Goal: Contribute content

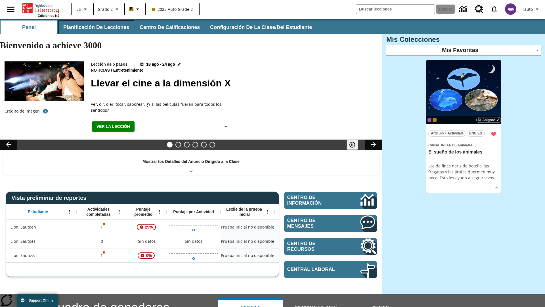
click at [95, 27] on button "Planificación de lecciones" at bounding box center [97, 27] width 76 height 14
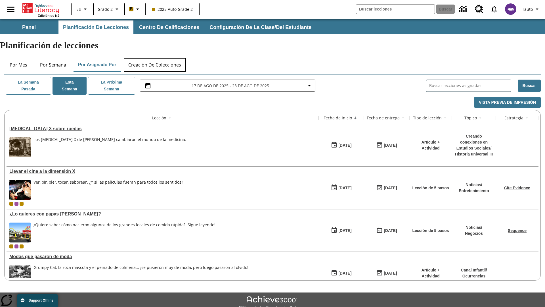
click at [155, 58] on button "Creación de colecciones" at bounding box center [155, 65] width 62 height 14
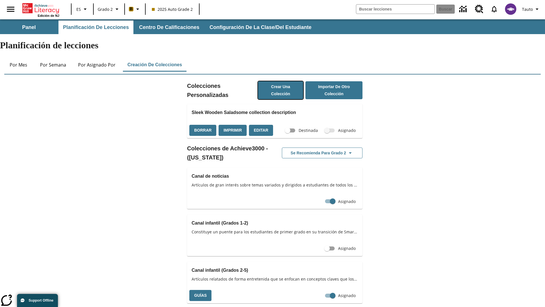
click at [280, 81] on button "Crear una colección" at bounding box center [280, 90] width 45 height 18
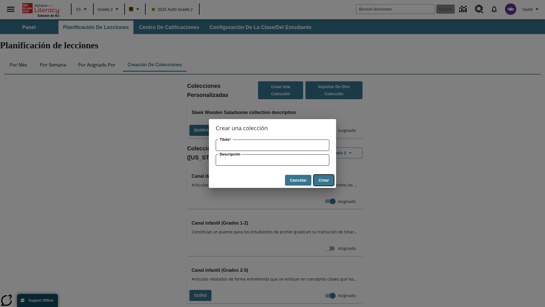
click at [324, 180] on button "Crear" at bounding box center [324, 180] width 20 height 11
type input "Electronic Cotton Computer"
type input "some collection description"
click at [324, 180] on button "Crear" at bounding box center [324, 180] width 20 height 11
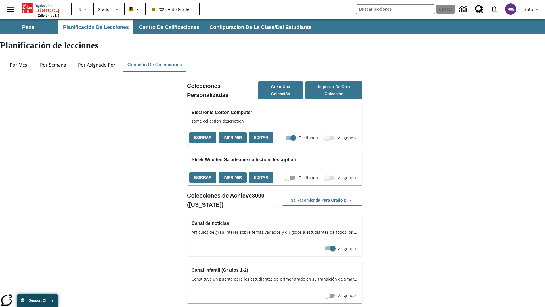
click at [293, 132] on input "Destinada" at bounding box center [293, 137] width 32 height 11
checkbox input "false"
click at [202, 132] on button "Borrar" at bounding box center [202, 137] width 27 height 11
